Goal: Task Accomplishment & Management: Complete application form

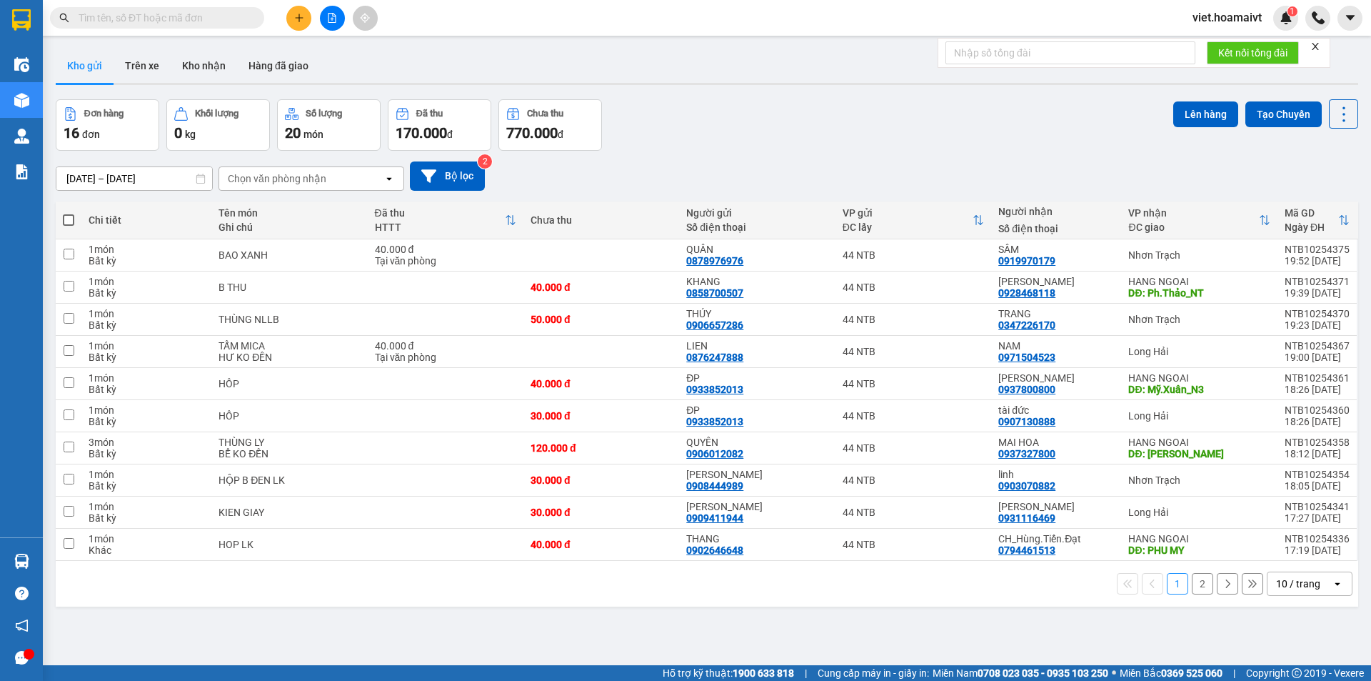
drag, startPoint x: 308, startPoint y: 180, endPoint x: 293, endPoint y: 187, distance: 16.6
click at [307, 179] on div "Chọn văn phòng nhận" at bounding box center [277, 178] width 99 height 14
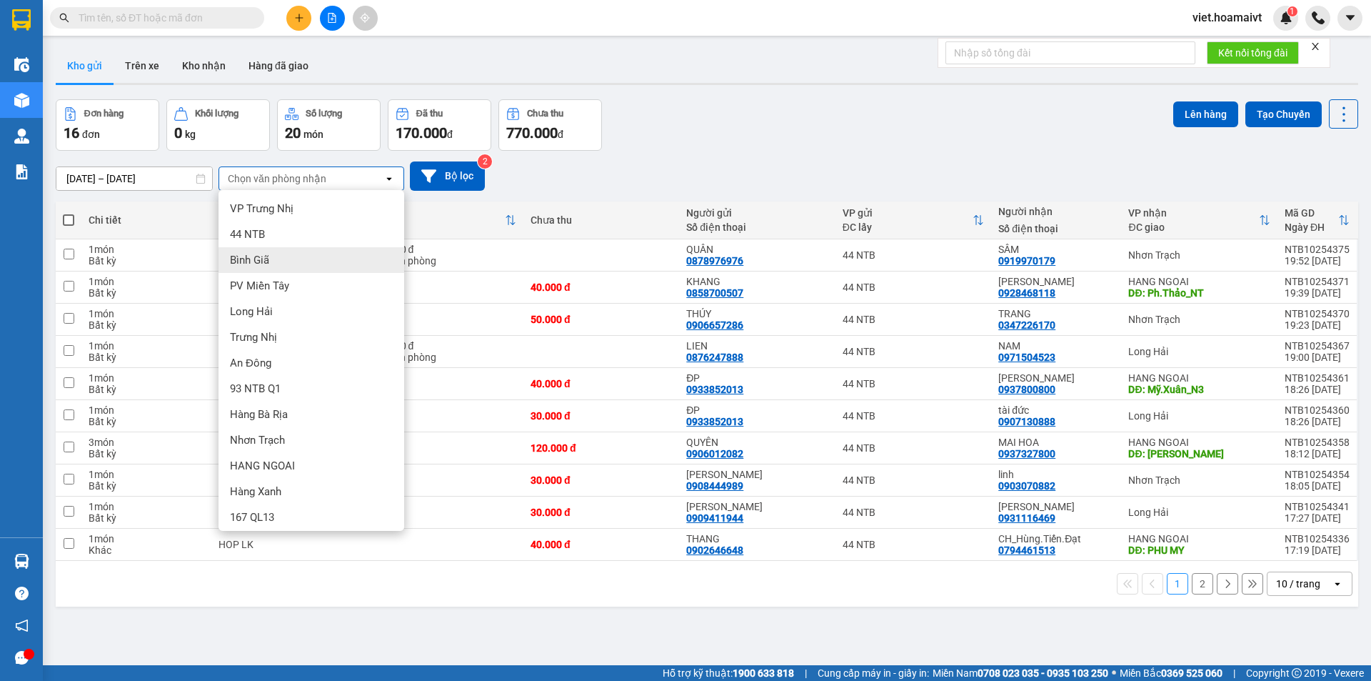
click at [275, 257] on div "Bình Giã" at bounding box center [312, 260] width 186 height 26
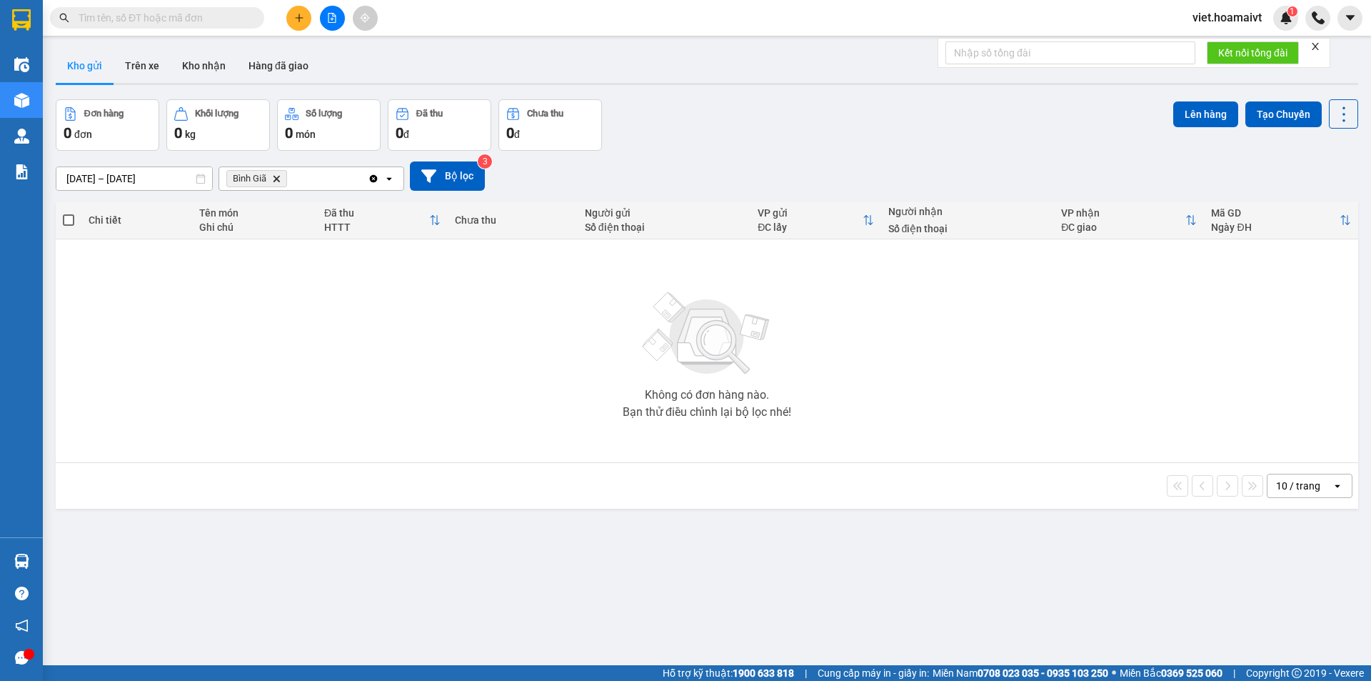
click at [276, 179] on icon "Bình Giã, close by backspace" at bounding box center [276, 178] width 6 height 6
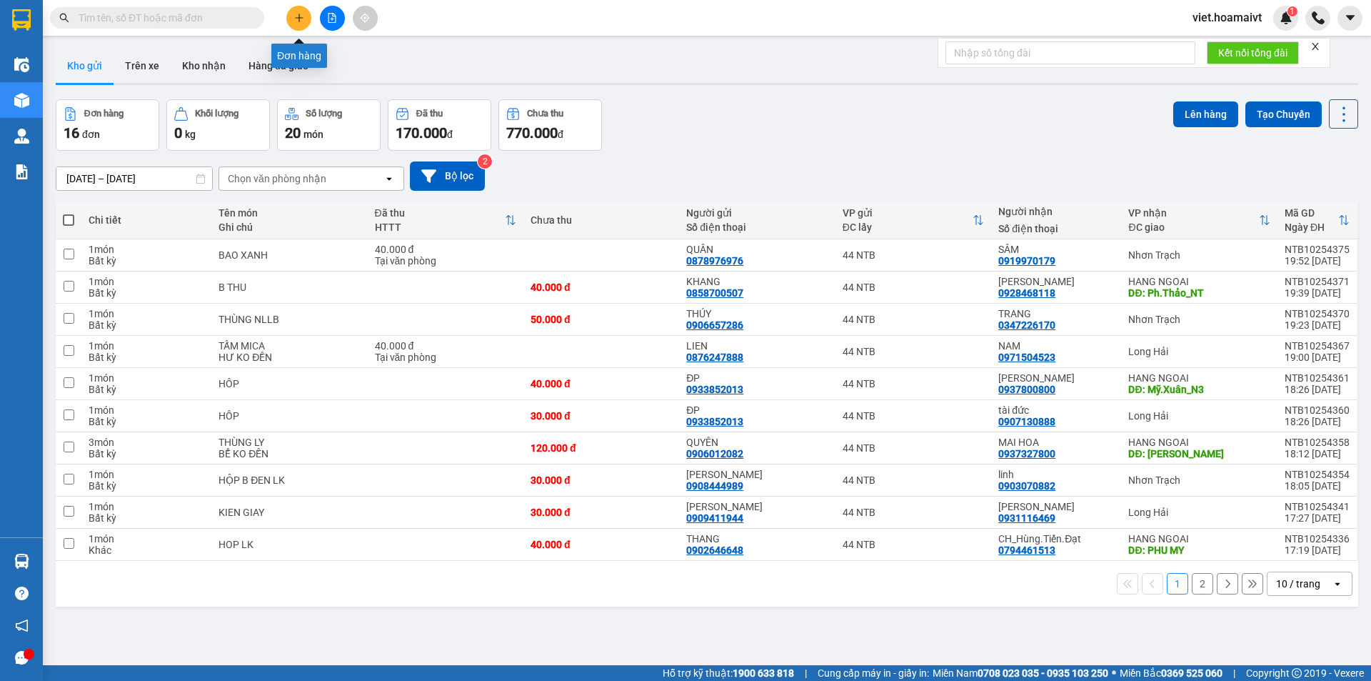
click at [297, 23] on button at bounding box center [298, 18] width 25 height 25
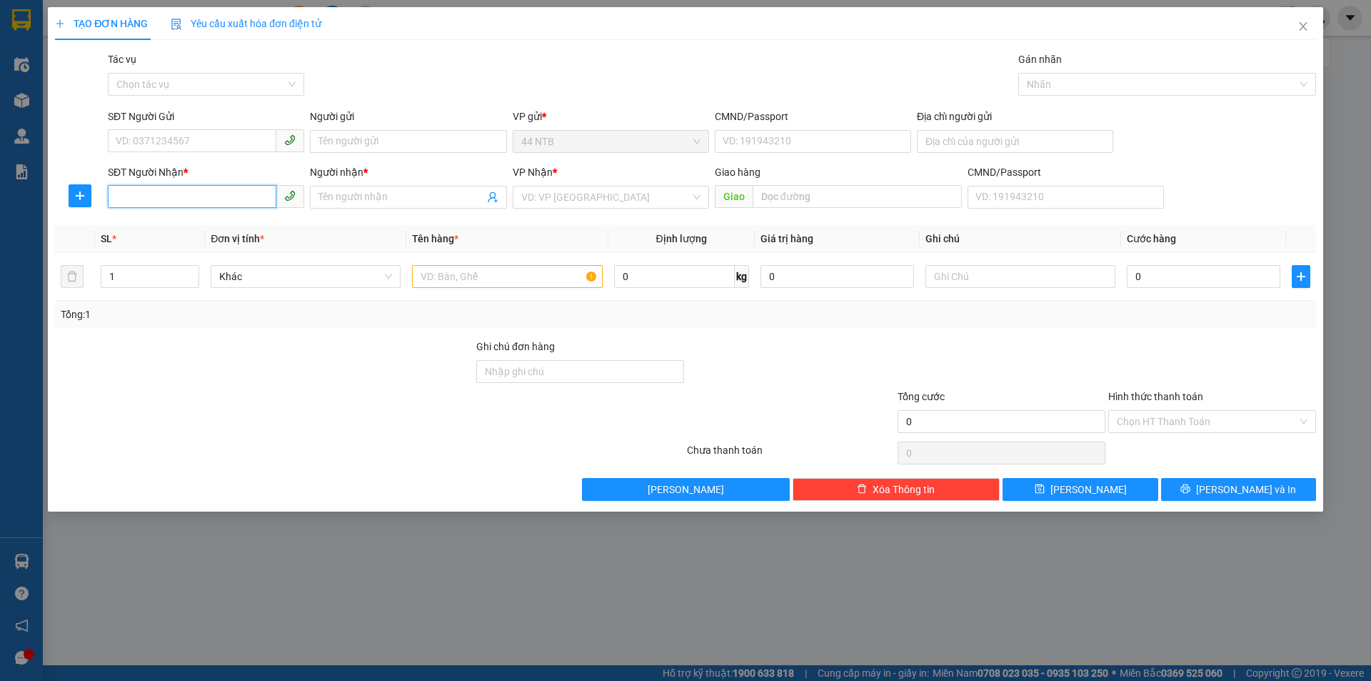
click at [211, 186] on input "SĐT Người Nhận *" at bounding box center [192, 196] width 169 height 23
type input "8"
click at [271, 378] on div at bounding box center [264, 363] width 421 height 50
click at [183, 199] on input "SĐT Người Nhận *" at bounding box center [192, 196] width 169 height 23
type input "0"
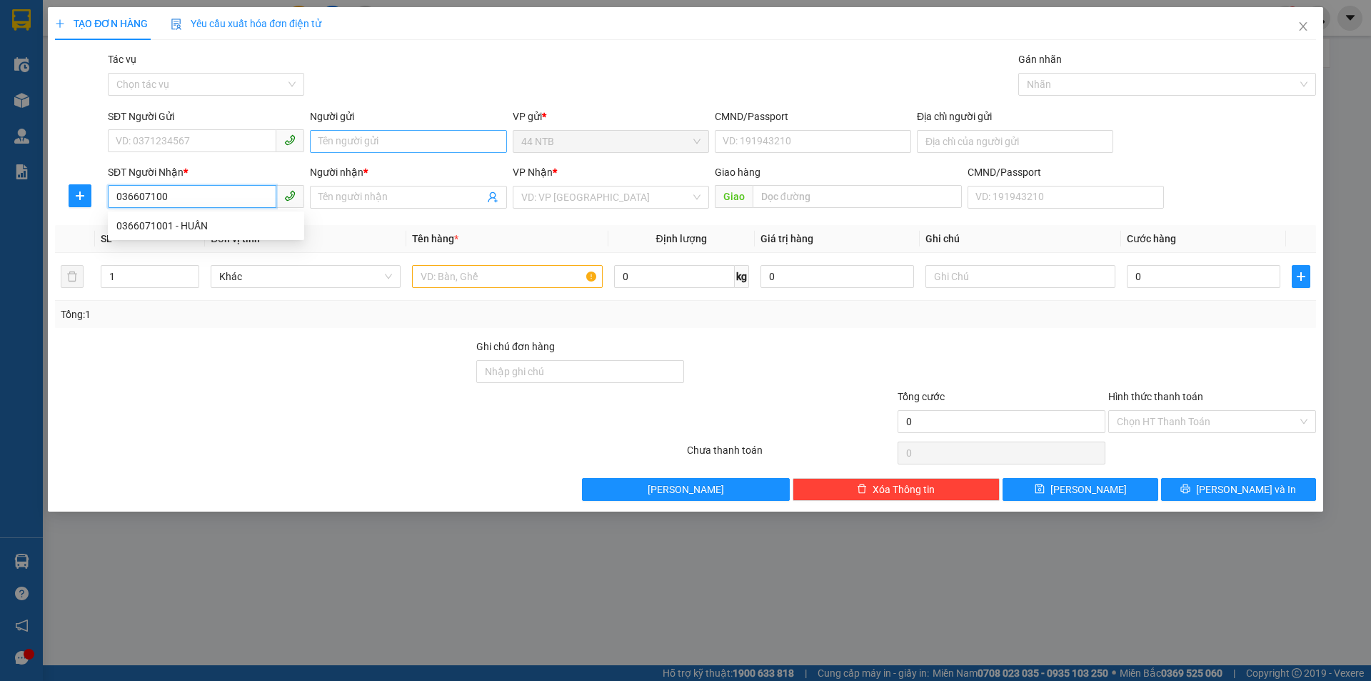
type input "0366071001"
click at [188, 222] on div "0366071001 - HUẤN" at bounding box center [205, 226] width 179 height 16
type input "HUẤN"
type input "0366071001"
click at [516, 281] on input "text" at bounding box center [507, 276] width 190 height 23
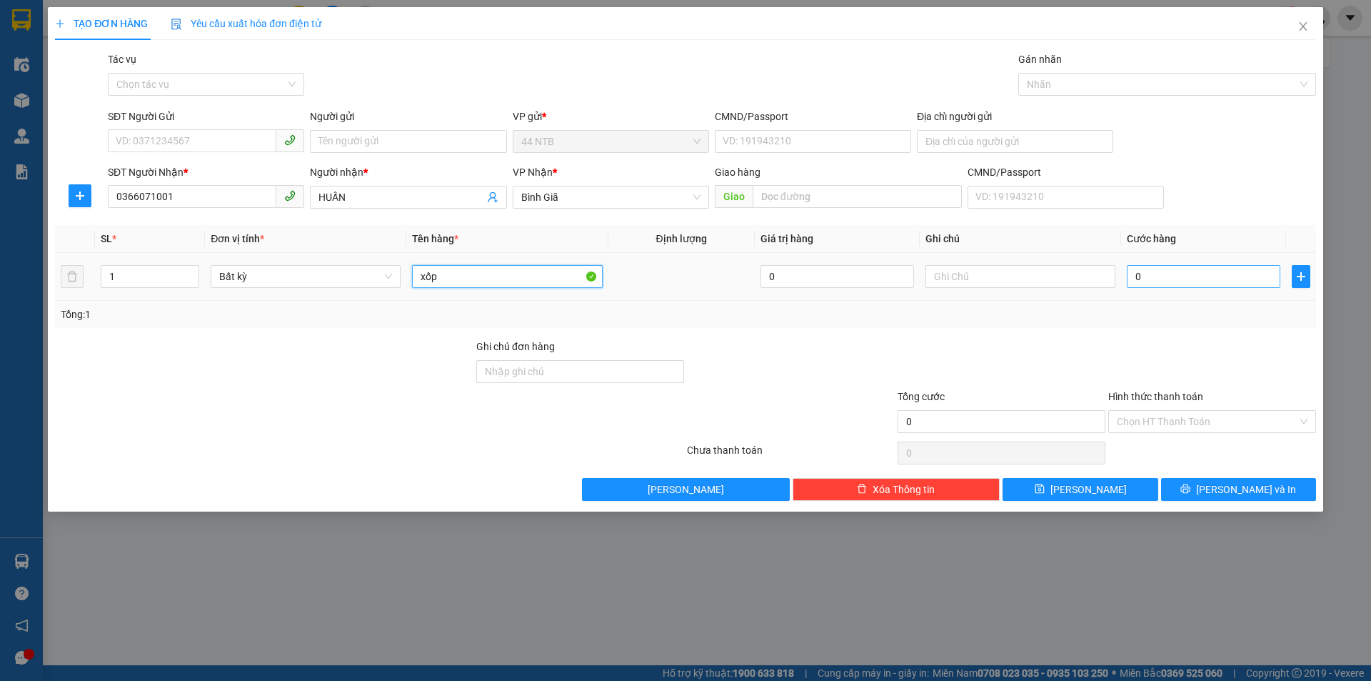
type input "xốp"
click at [1191, 276] on input "0" at bounding box center [1204, 276] width 154 height 23
type input "4"
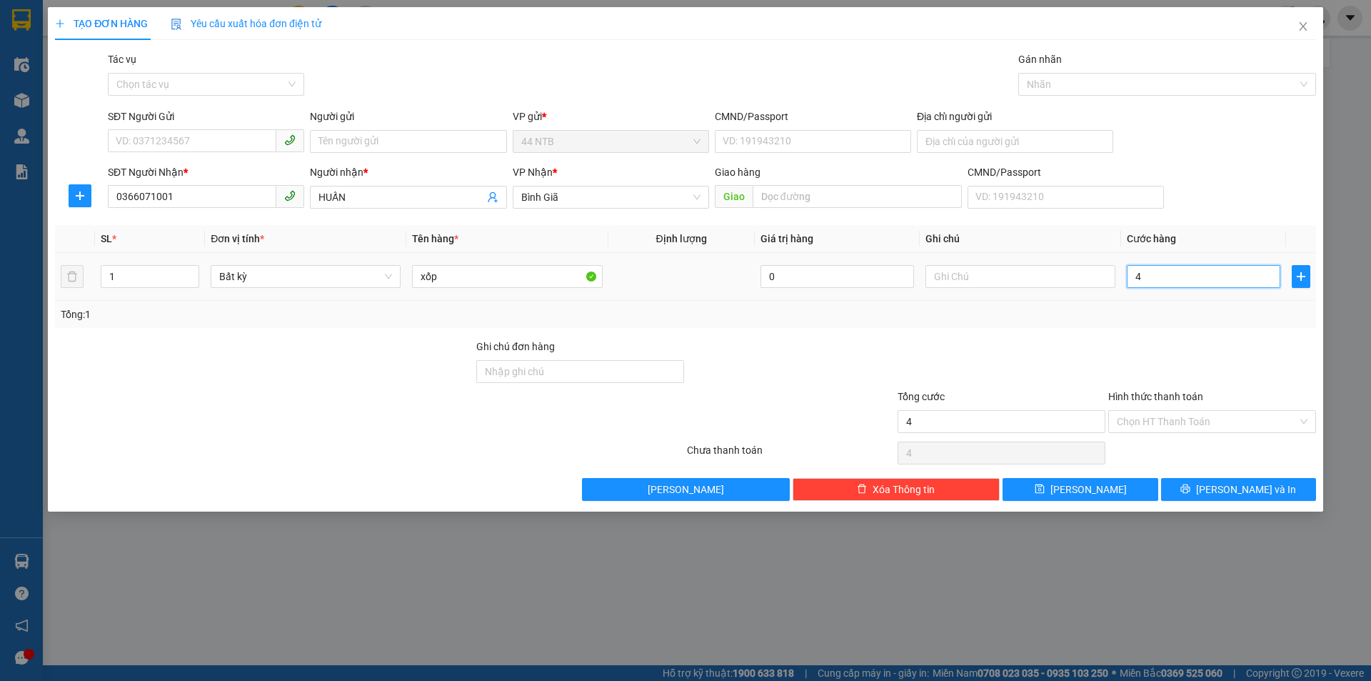
type input "40"
type input "40.000"
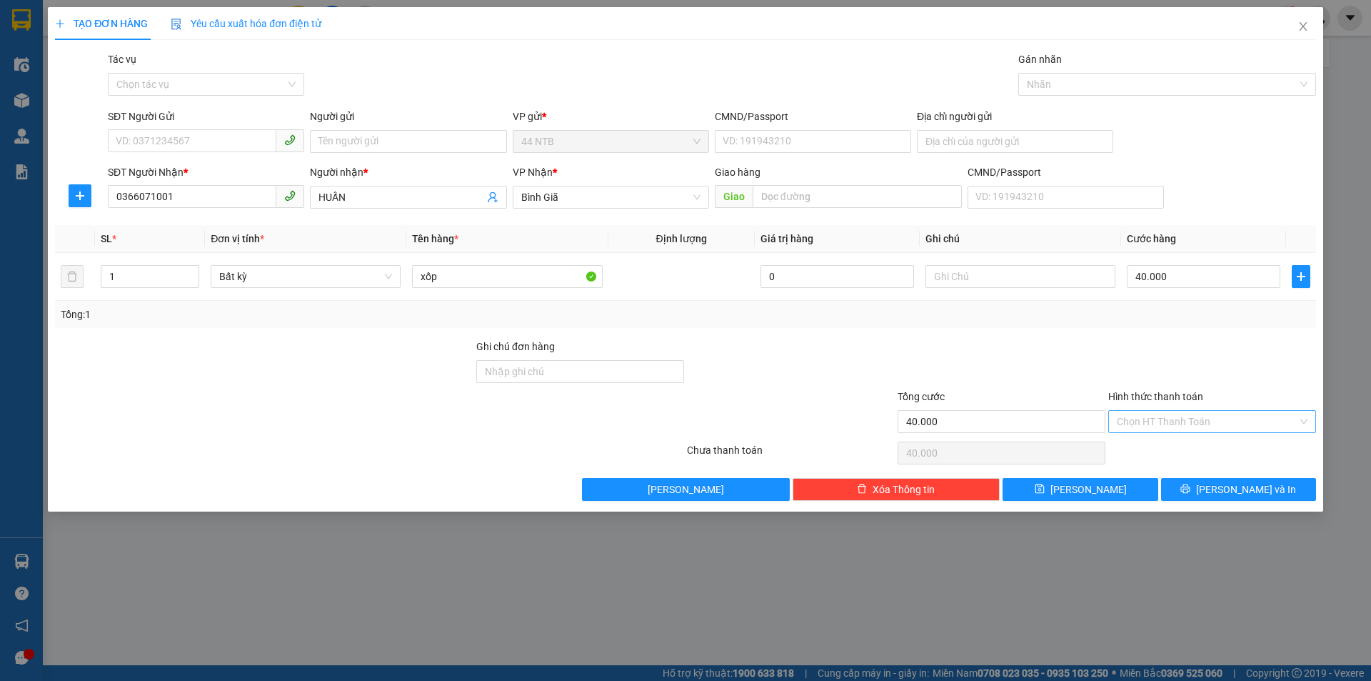
click at [1169, 418] on input "Hình thức thanh toán" at bounding box center [1207, 421] width 181 height 21
click at [1167, 448] on div "Tại văn phòng" at bounding box center [1212, 450] width 191 height 16
type input "0"
click at [1233, 487] on span "[PERSON_NAME] và In" at bounding box center [1246, 489] width 100 height 16
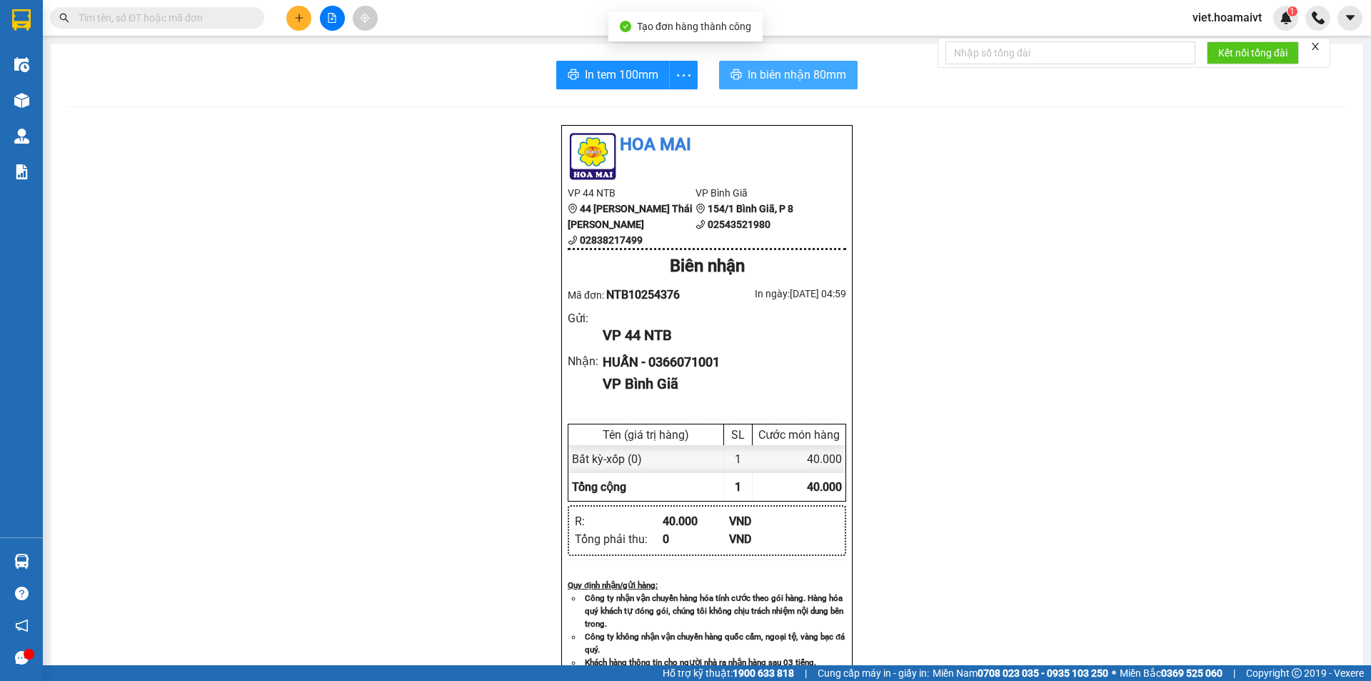
click at [752, 80] on span "In biên nhận 80mm" at bounding box center [797, 75] width 99 height 18
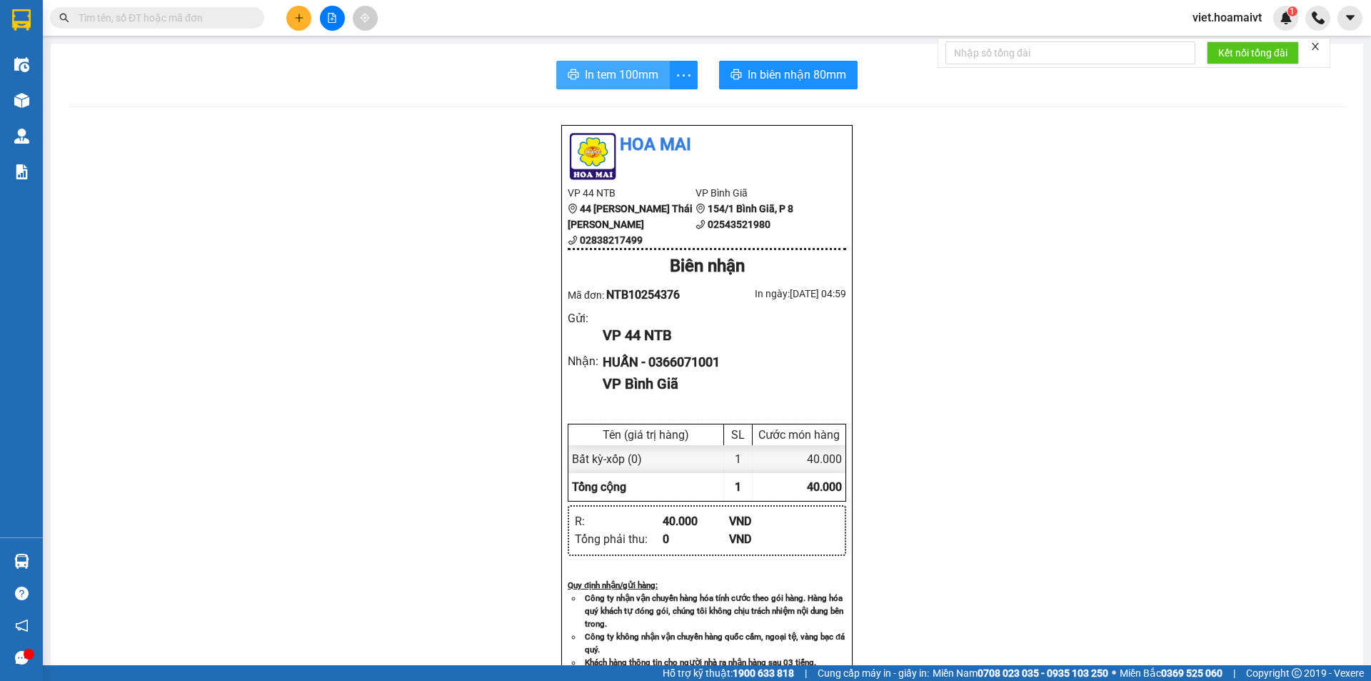
click at [602, 69] on span "In tem 100mm" at bounding box center [622, 75] width 74 height 18
click at [601, 79] on span "In tem 100mm" at bounding box center [622, 75] width 74 height 18
